Goal: Communication & Community: Answer question/provide support

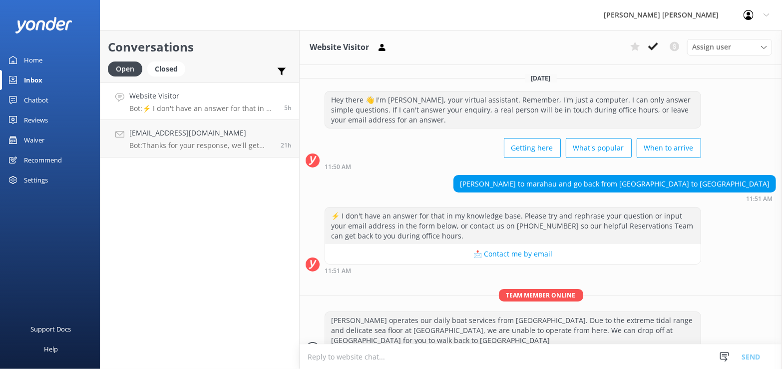
scroll to position [18, 0]
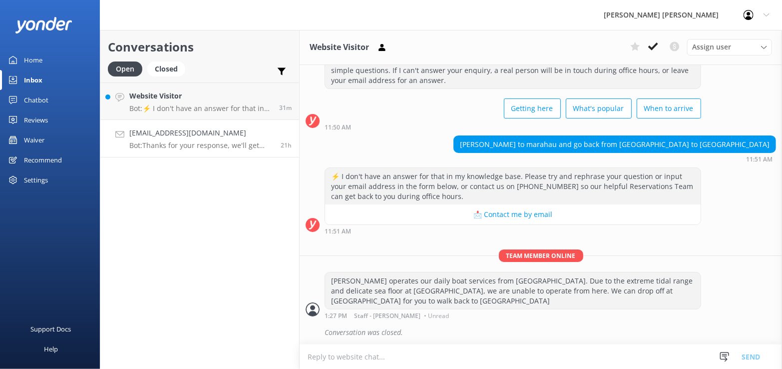
drag, startPoint x: 148, startPoint y: 146, endPoint x: 154, endPoint y: 146, distance: 6.0
click at [148, 146] on p "Bot: Thanks for your response, we'll get back to you as soon as we can during o…" at bounding box center [201, 145] width 144 height 9
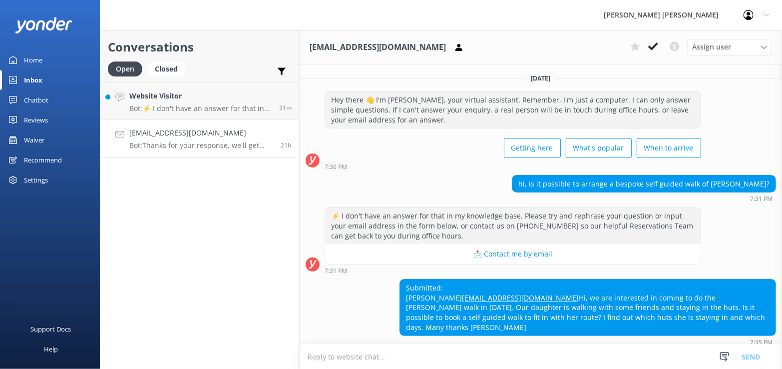
scroll to position [47, 0]
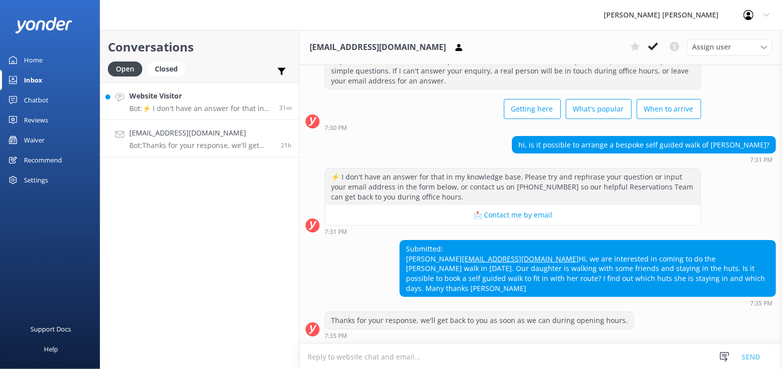
click at [234, 105] on p "Bot: ⚡ I don't have an answer for that in my knowledge base. Please try and rep…" at bounding box center [200, 108] width 142 height 9
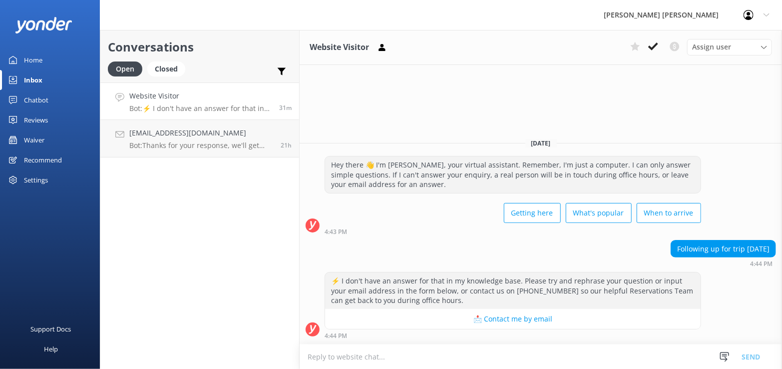
click at [341, 357] on textarea at bounding box center [541, 356] width 482 height 24
type textarea "S"
type textarea "We are not running our boat [DATE] due to poor weather and safety concerns"
click at [755, 357] on button "Send" at bounding box center [750, 356] width 37 height 25
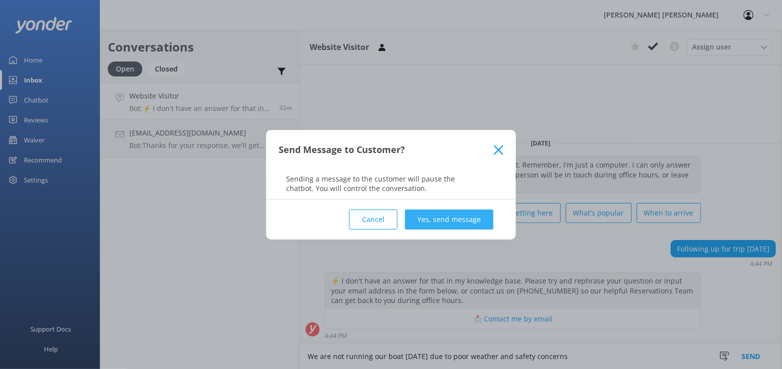
click at [463, 219] on button "Yes, send message" at bounding box center [449, 219] width 88 height 20
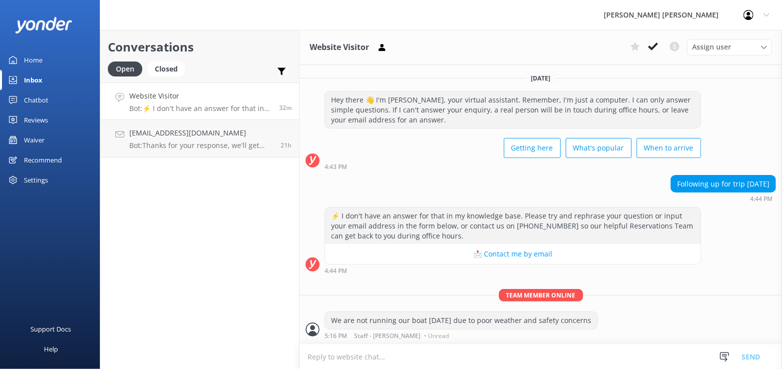
click at [202, 106] on p "Bot: ⚡ I don't have an answer for that in my knowledge base. Please try and rep…" at bounding box center [200, 108] width 142 height 9
click at [652, 47] on use at bounding box center [653, 46] width 10 height 8
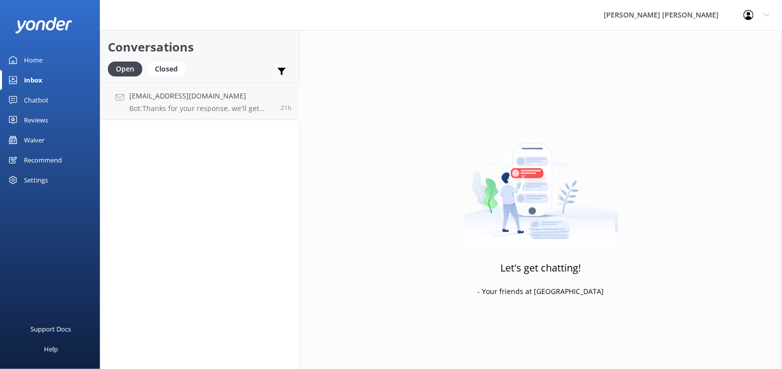
drag, startPoint x: 217, startPoint y: 104, endPoint x: 218, endPoint y: 127, distance: 23.0
click at [218, 106] on p "Bot: Thanks for your response, we'll get back to you as soon as we can during o…" at bounding box center [201, 108] width 144 height 9
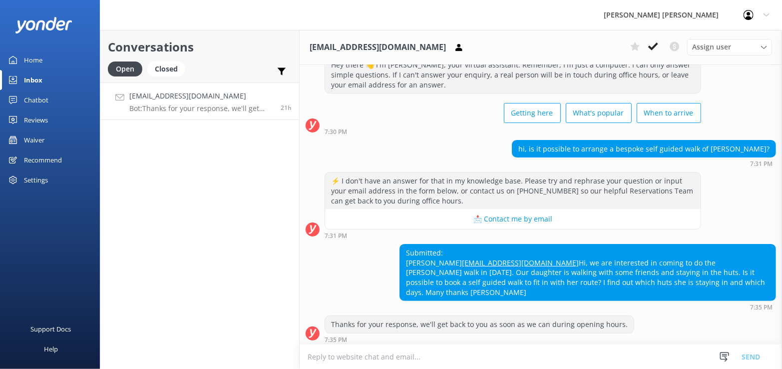
scroll to position [47, 0]
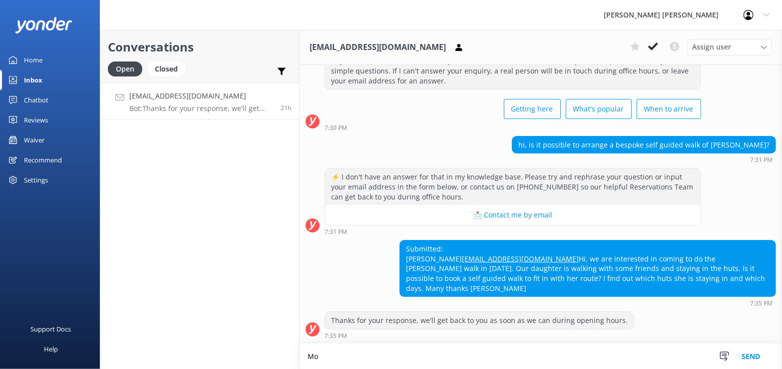
type textarea "M"
